Goal: Find specific page/section: Find specific page/section

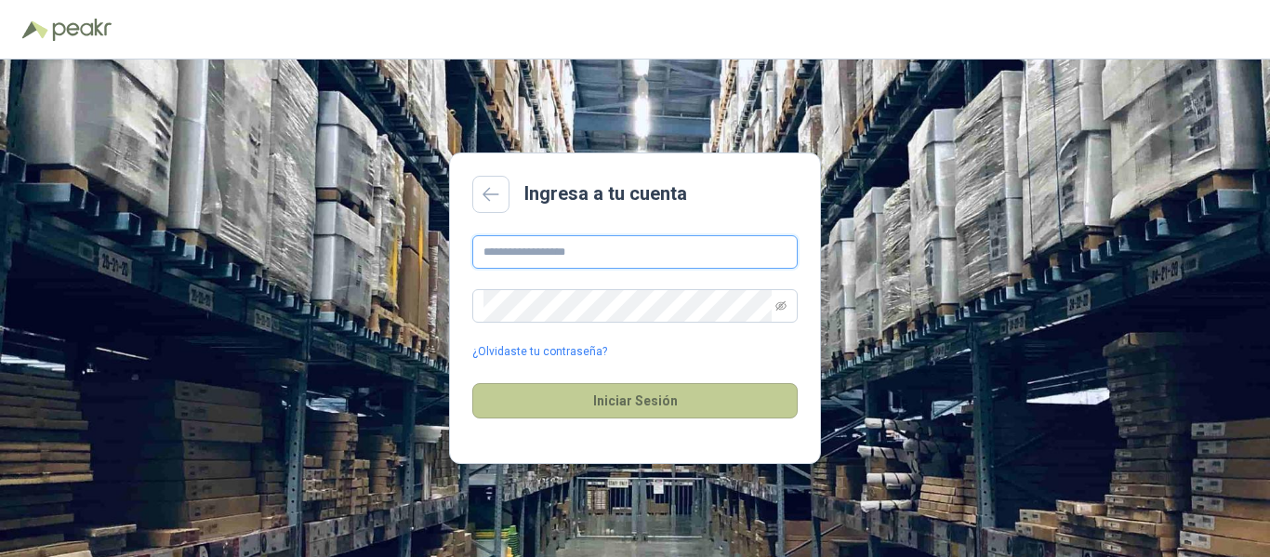
type input "**********"
click at [640, 403] on button "Iniciar Sesión" at bounding box center [634, 400] width 325 height 35
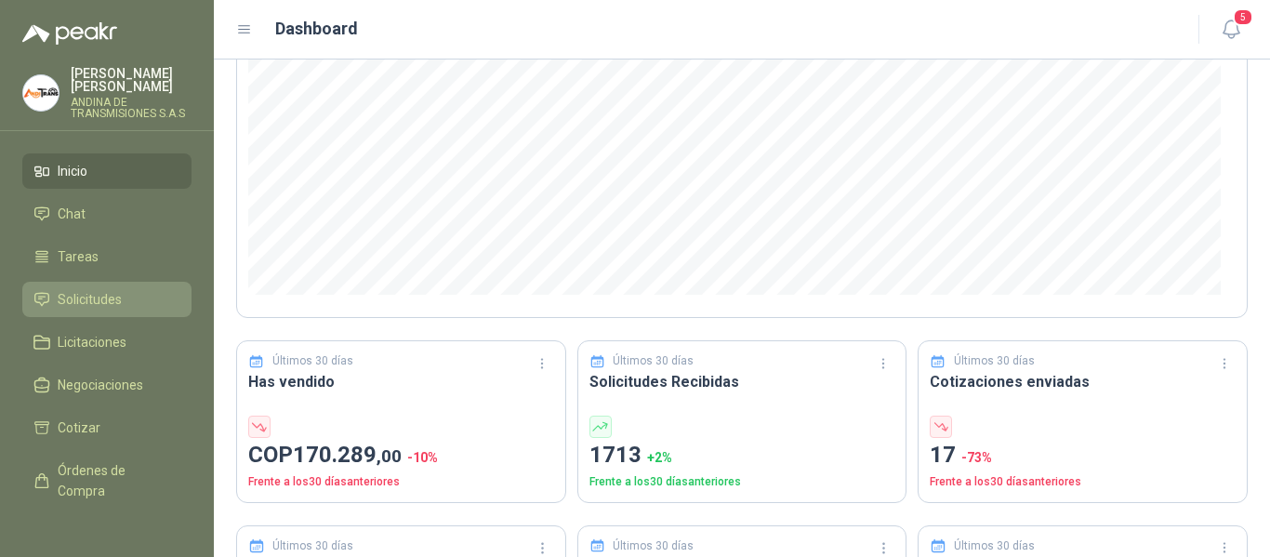
scroll to position [93, 0]
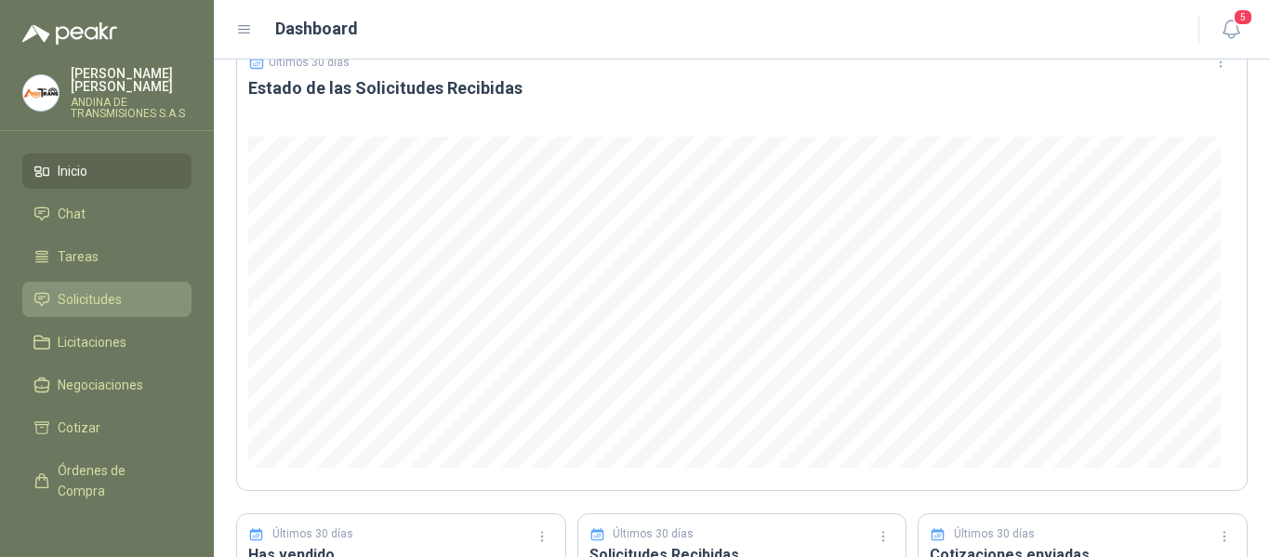
click at [85, 291] on span "Solicitudes" at bounding box center [90, 299] width 64 height 20
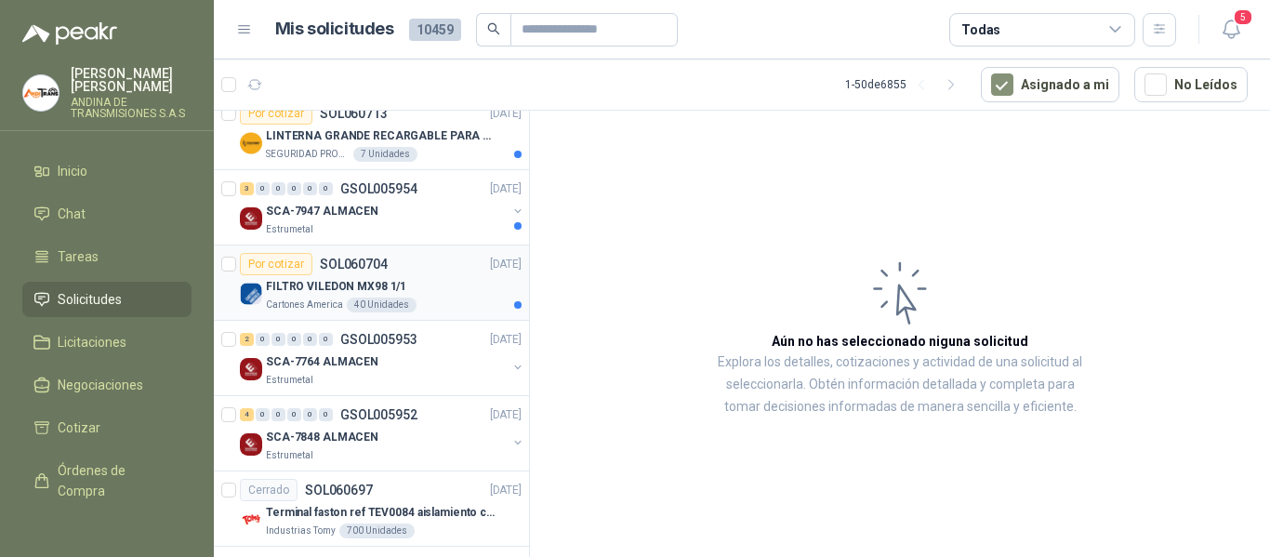
scroll to position [843, 0]
click at [412, 311] on div "Cartones America 40 Unidades" at bounding box center [394, 305] width 256 height 15
click at [345, 292] on p "FILTRO VILEDON MX98 1/1" at bounding box center [336, 288] width 140 height 18
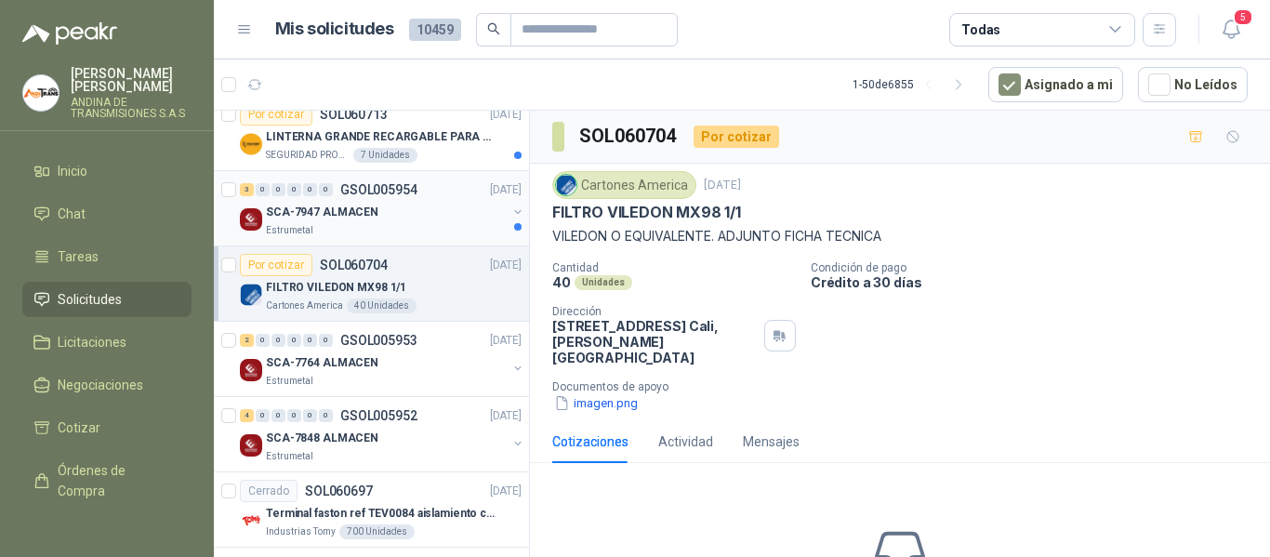
click at [417, 217] on div "SCA-7947 ALMACEN" at bounding box center [386, 212] width 241 height 22
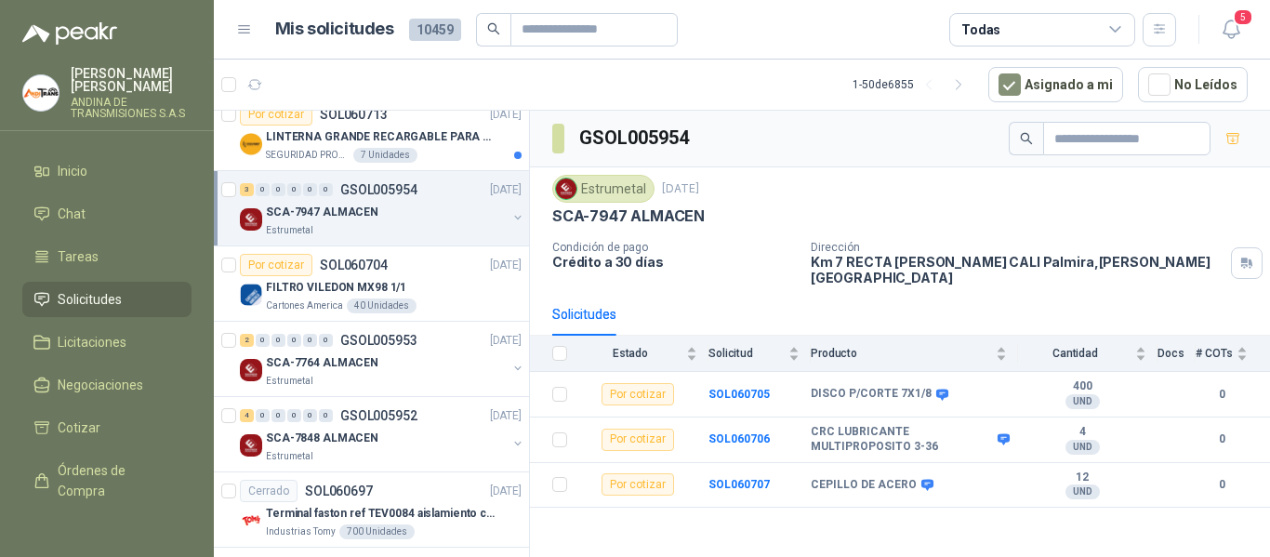
click at [1018, 187] on div "Estrumetal [DATE]" at bounding box center [900, 189] width 696 height 28
click at [862, 216] on div "SCA-7947 ALMACEN" at bounding box center [900, 216] width 696 height 20
click at [743, 263] on p "Crédito a 30 días" at bounding box center [674, 262] width 244 height 16
click at [420, 220] on div "SCA-7947 ALMACEN" at bounding box center [386, 212] width 241 height 22
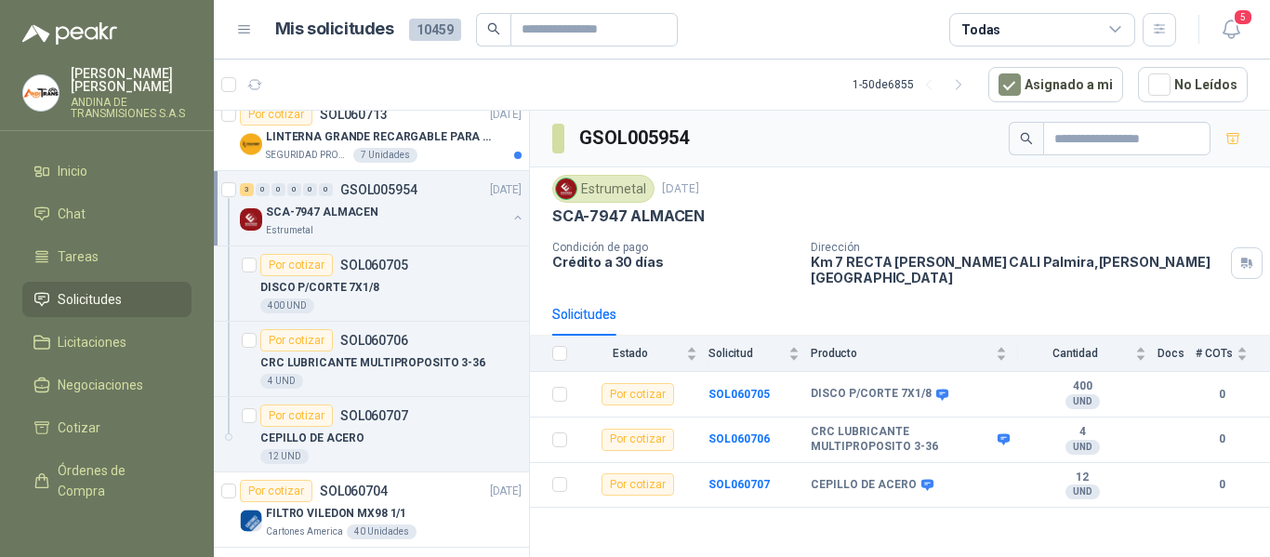
click at [420, 220] on div "SCA-7947 ALMACEN" at bounding box center [386, 212] width 241 height 22
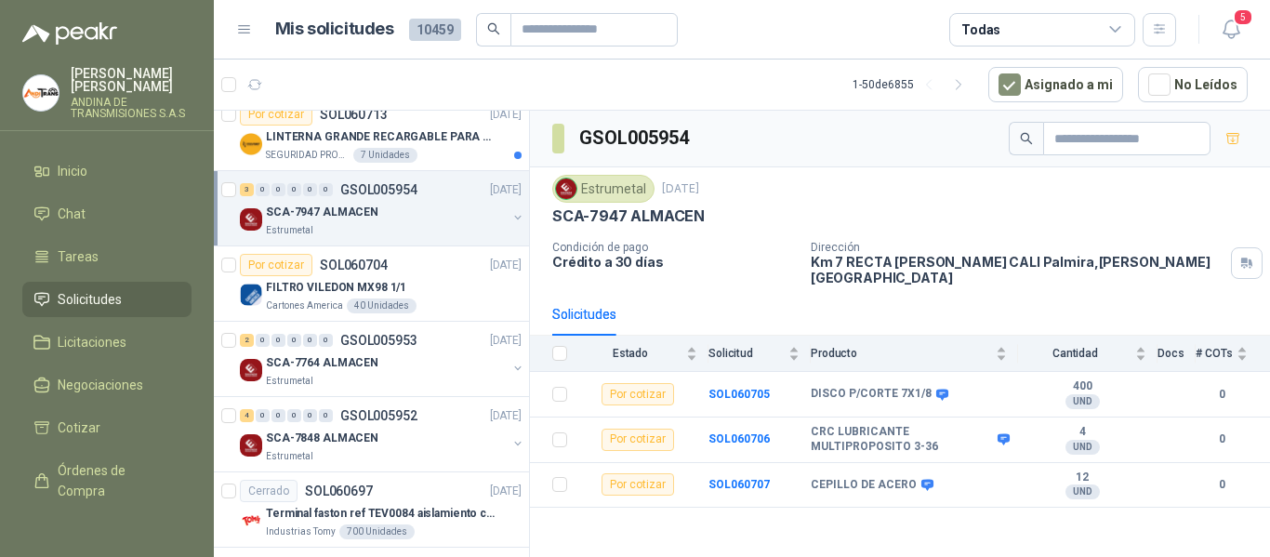
click at [1040, 211] on div "SCA-7947 ALMACEN" at bounding box center [900, 216] width 696 height 20
click at [449, 121] on div "Por cotizar SOL060713 [DATE]" at bounding box center [381, 114] width 282 height 22
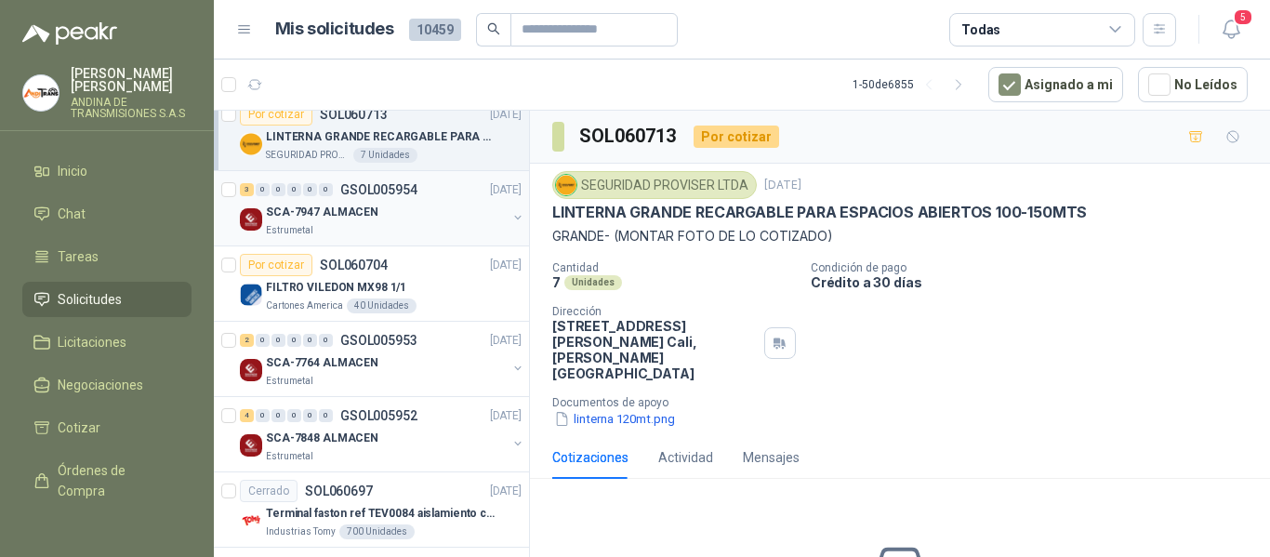
scroll to position [750, 0]
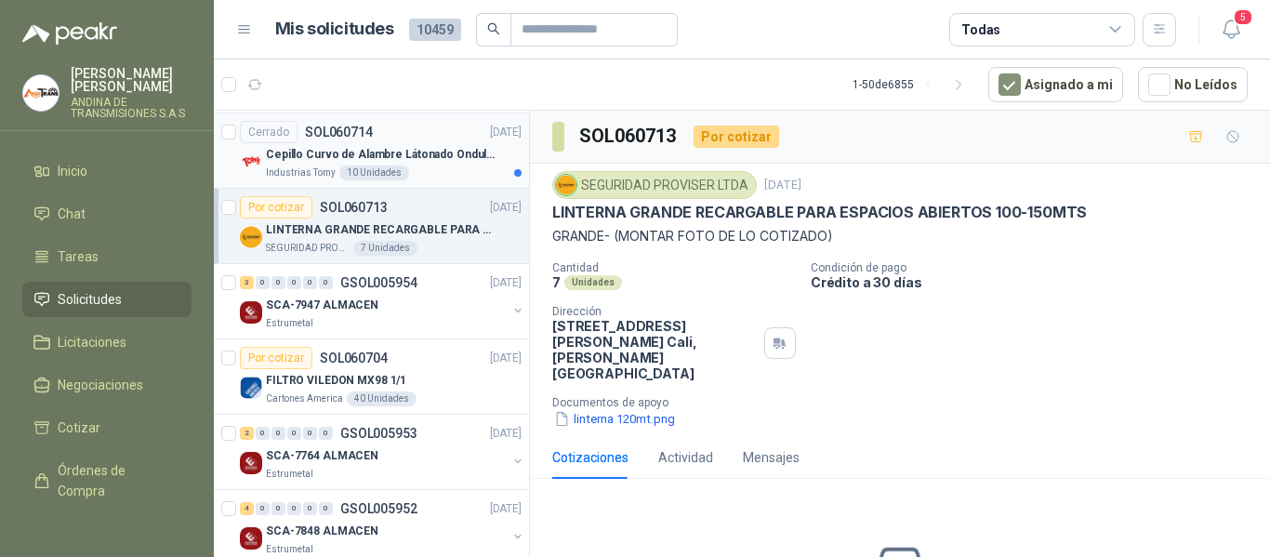
click at [431, 178] on div "Industrias Tomy 10 Unidades" at bounding box center [394, 173] width 256 height 15
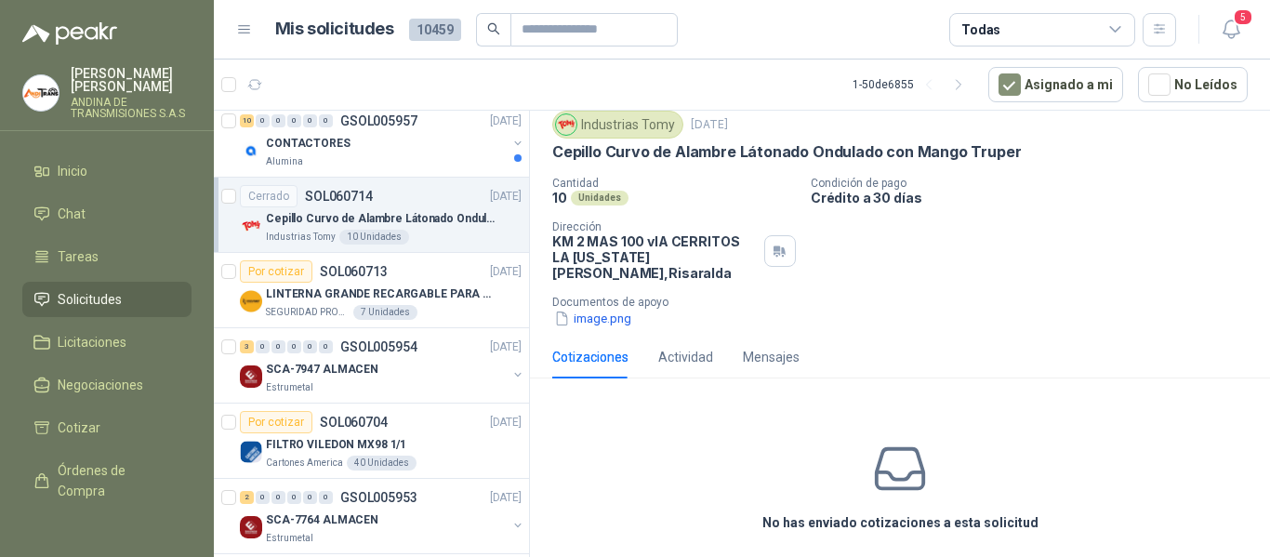
scroll to position [657, 0]
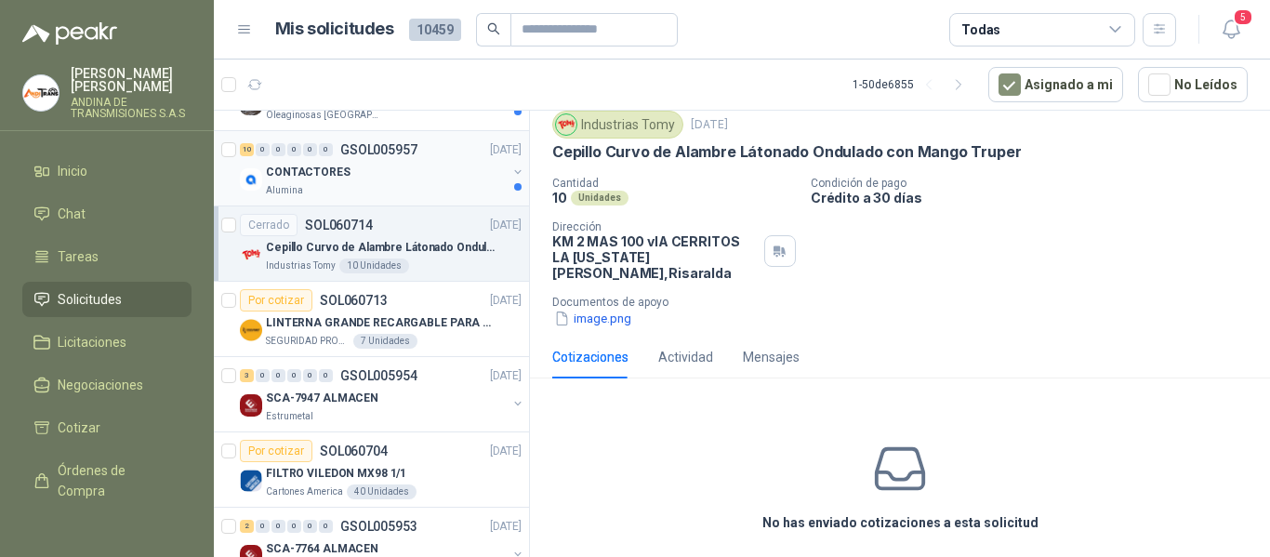
click at [410, 180] on div "CONTACTORES" at bounding box center [386, 172] width 241 height 22
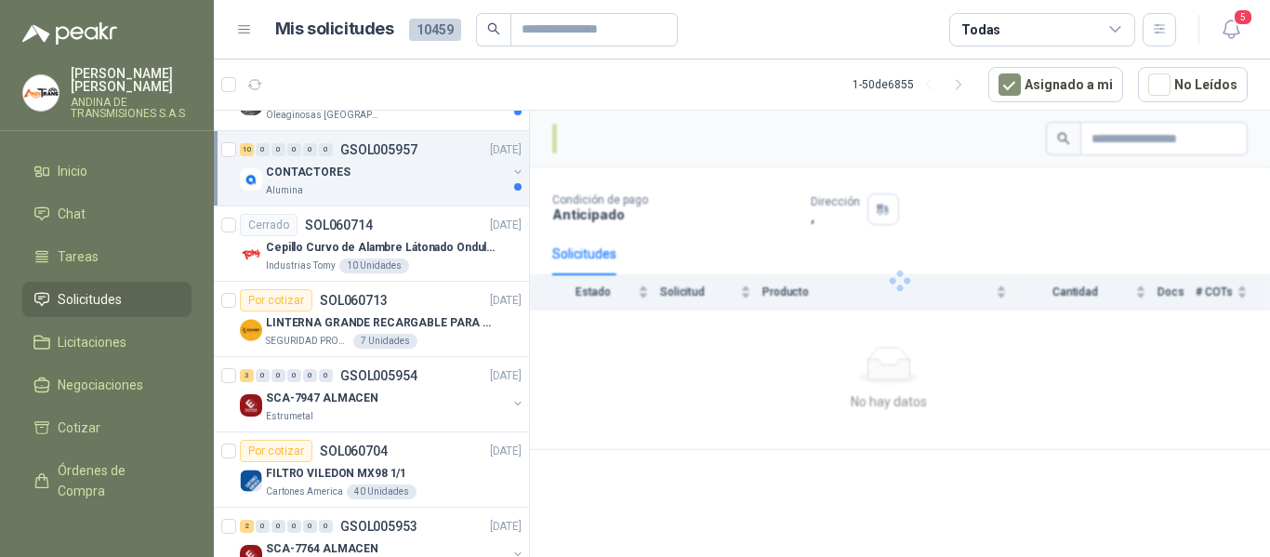
click at [422, 185] on div "Alumina" at bounding box center [386, 190] width 241 height 15
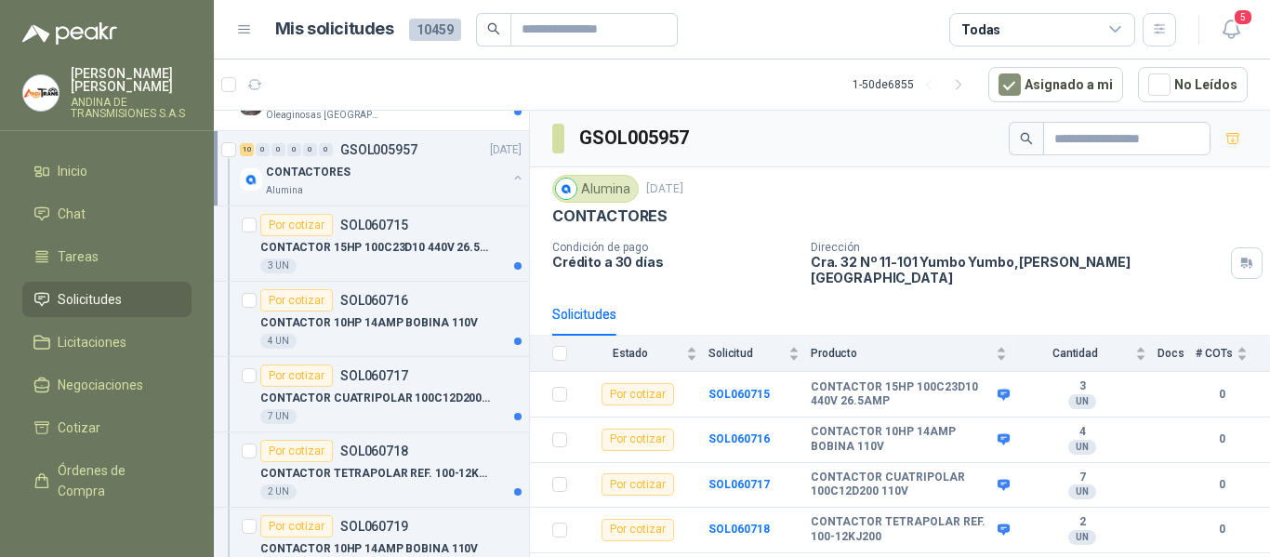
click at [423, 179] on div "CONTACTORES" at bounding box center [386, 172] width 241 height 22
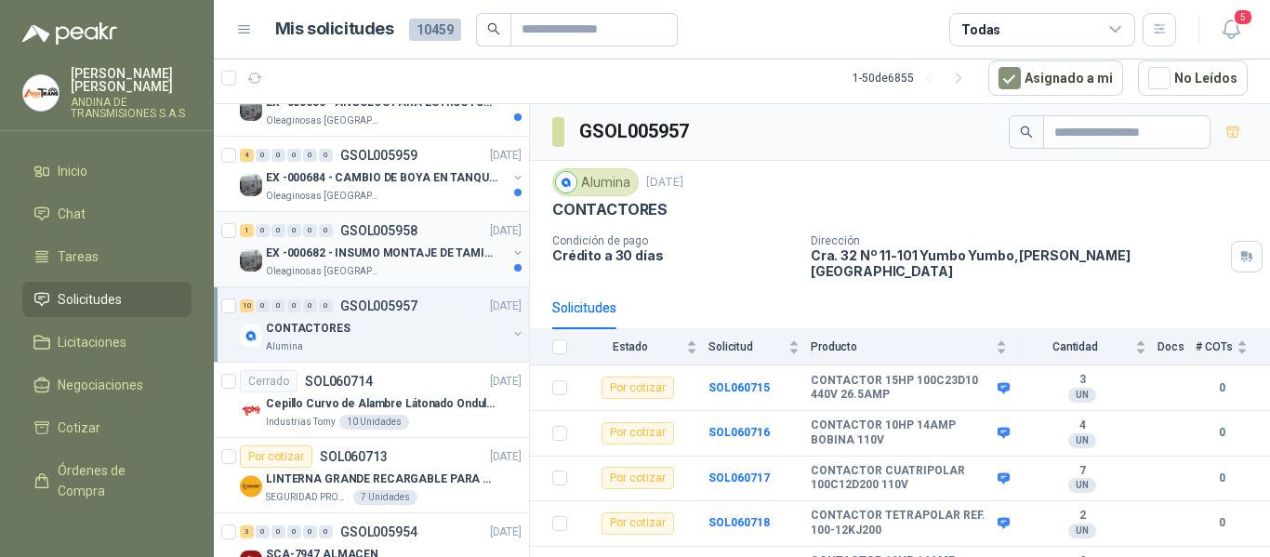
scroll to position [471, 0]
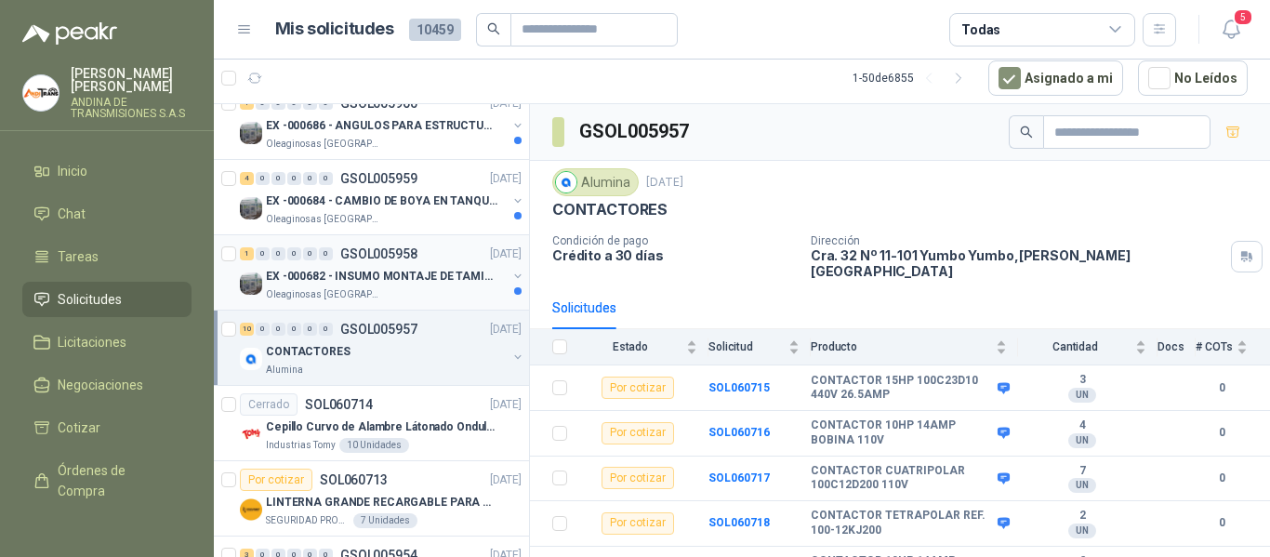
click at [394, 285] on p "EX -000682 - INSUMO MONTAJE DE TAMIZ DE LICOR DE P" at bounding box center [382, 277] width 232 height 18
